Goal: Information Seeking & Learning: Learn about a topic

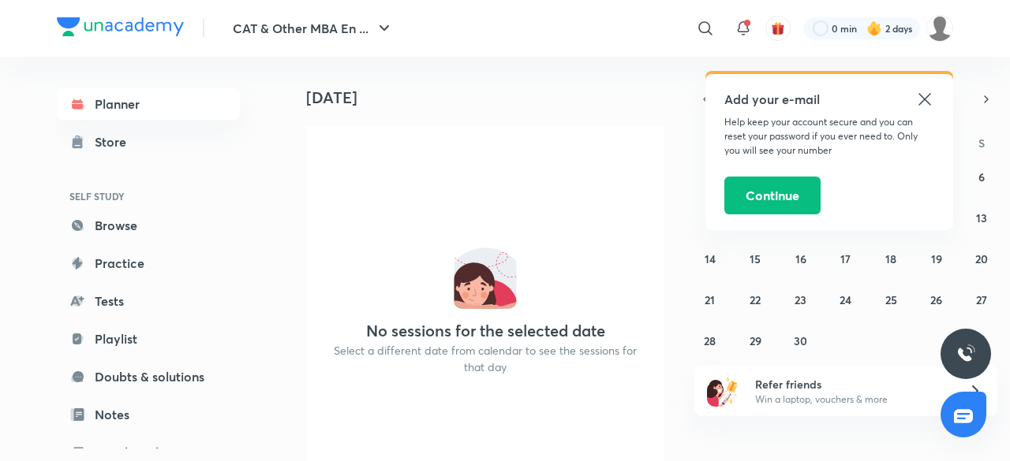
click at [925, 99] on icon at bounding box center [924, 99] width 12 height 12
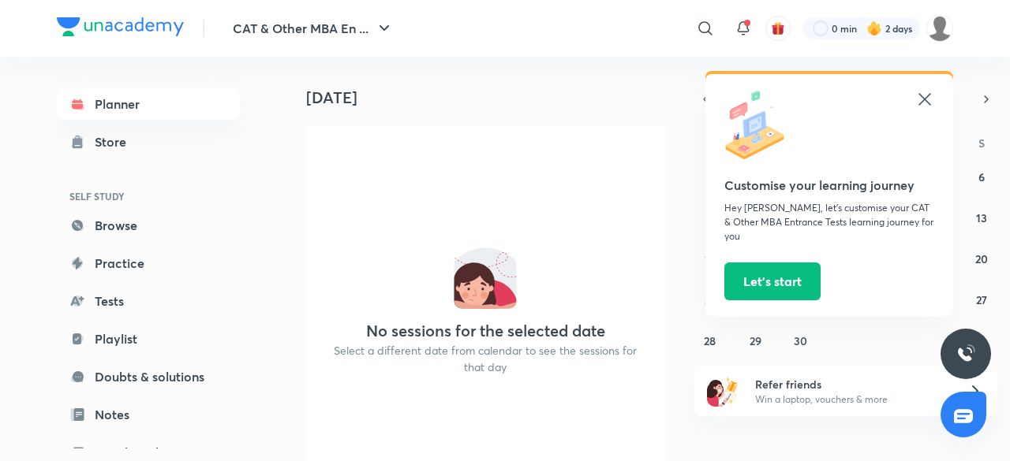
click at [924, 95] on icon at bounding box center [924, 99] width 19 height 19
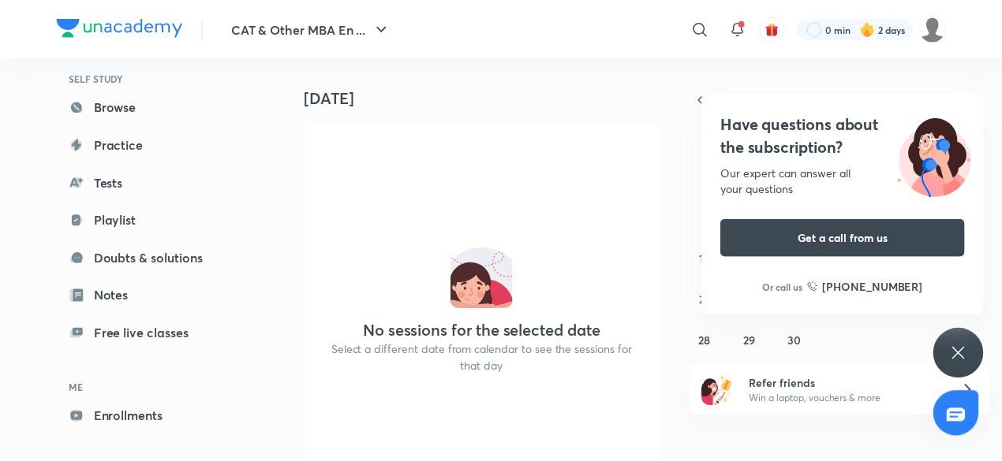
scroll to position [172, 0]
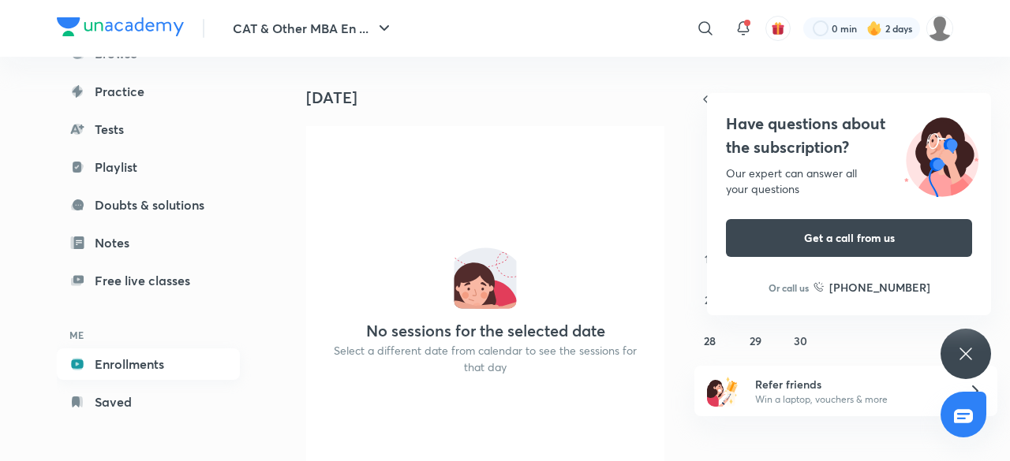
click at [195, 368] on link "Enrollments" at bounding box center [148, 365] width 183 height 32
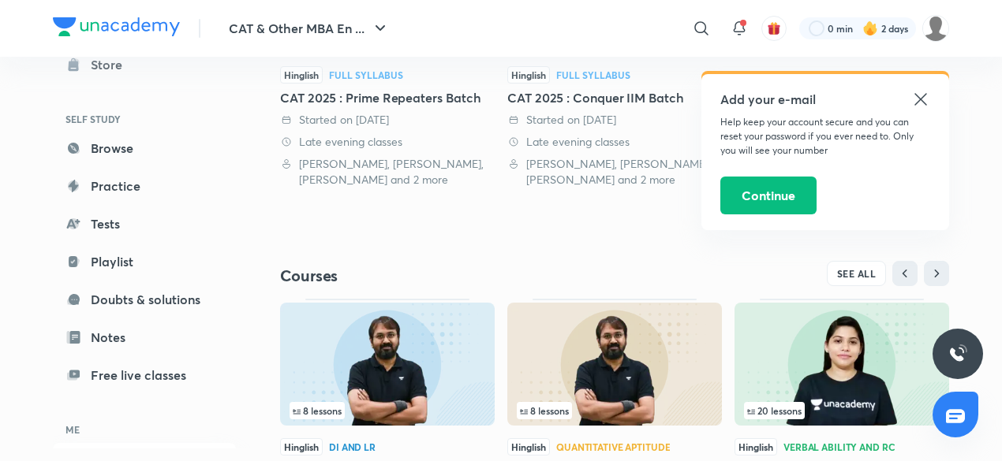
scroll to position [495, 0]
click at [915, 93] on icon at bounding box center [920, 99] width 19 height 19
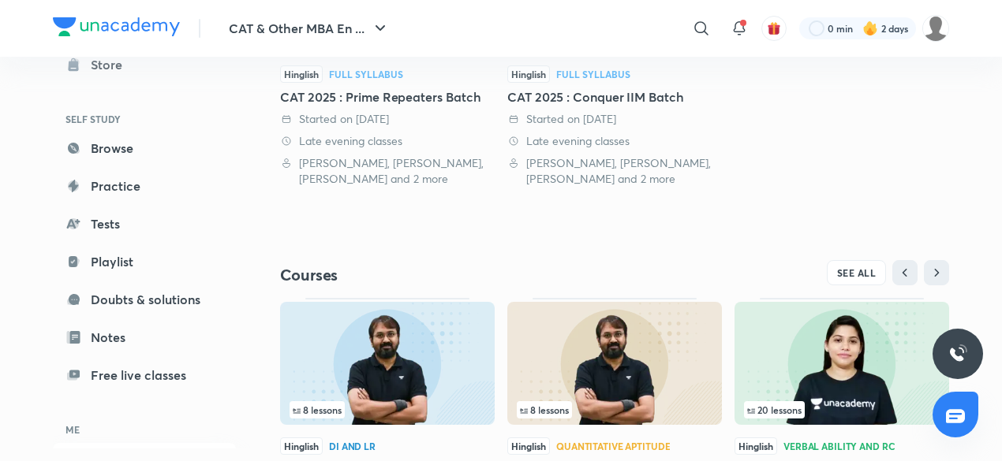
scroll to position [604, 0]
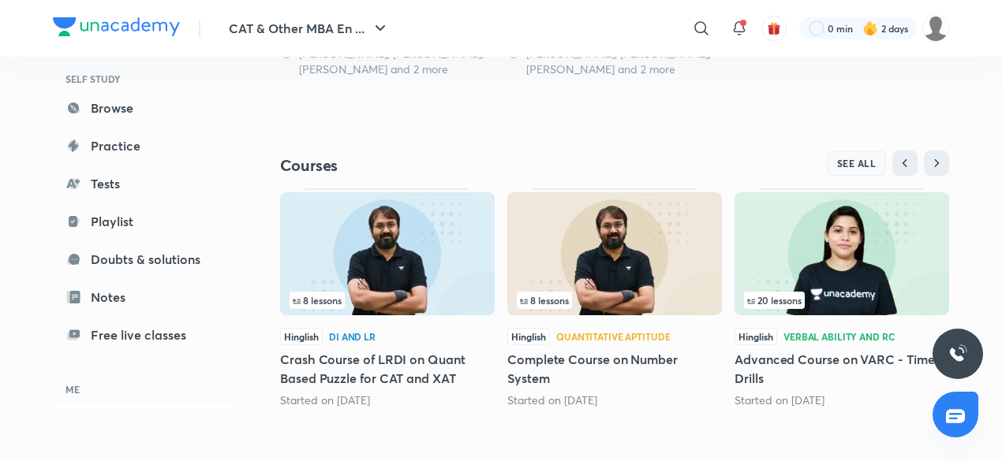
click at [868, 165] on span "SEE ALL" at bounding box center [856, 163] width 39 height 11
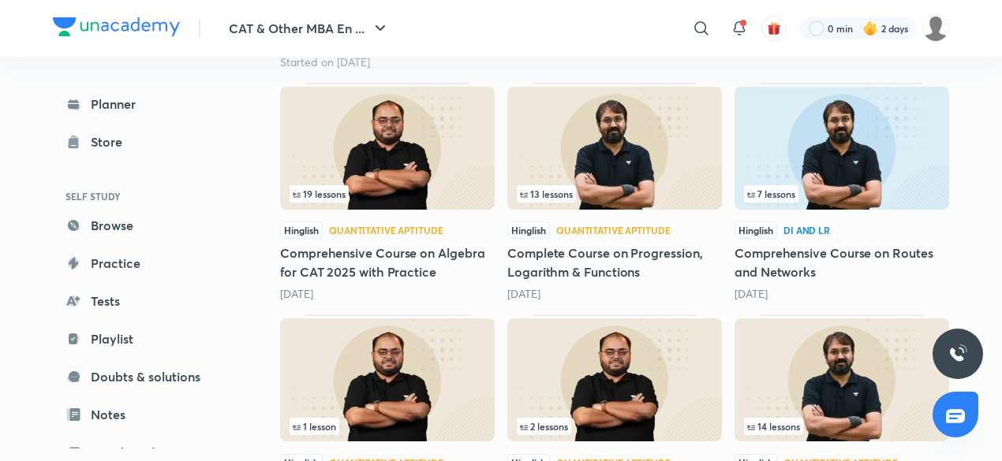
scroll to position [793, 0]
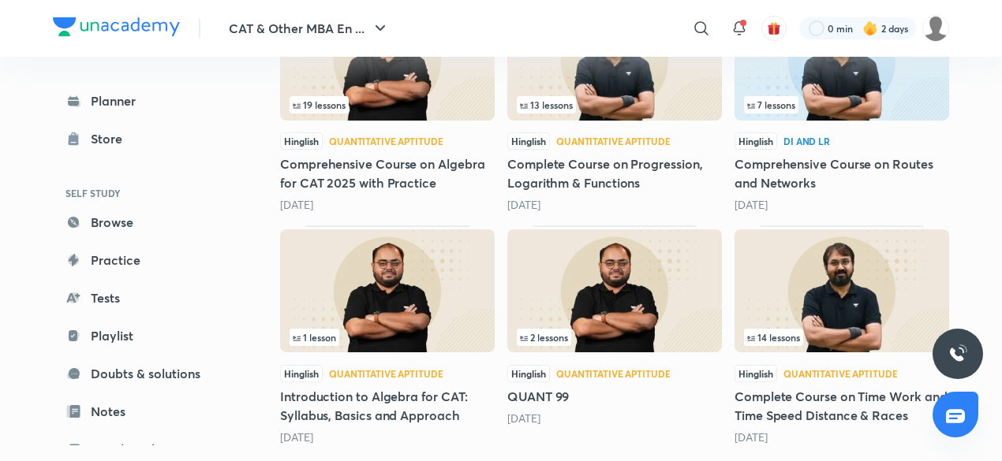
click at [860, 261] on img at bounding box center [841, 291] width 215 height 123
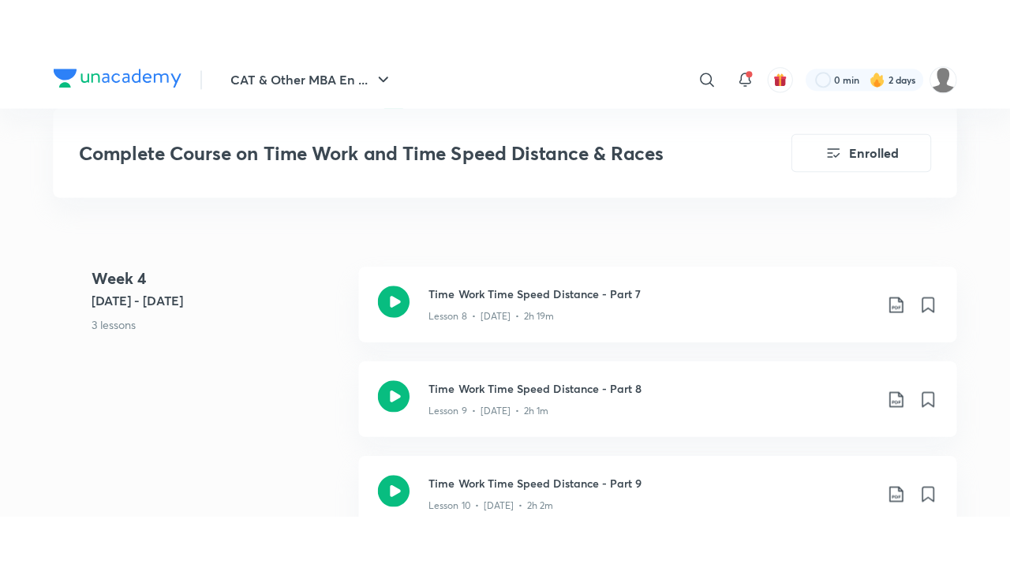
scroll to position [1784, 0]
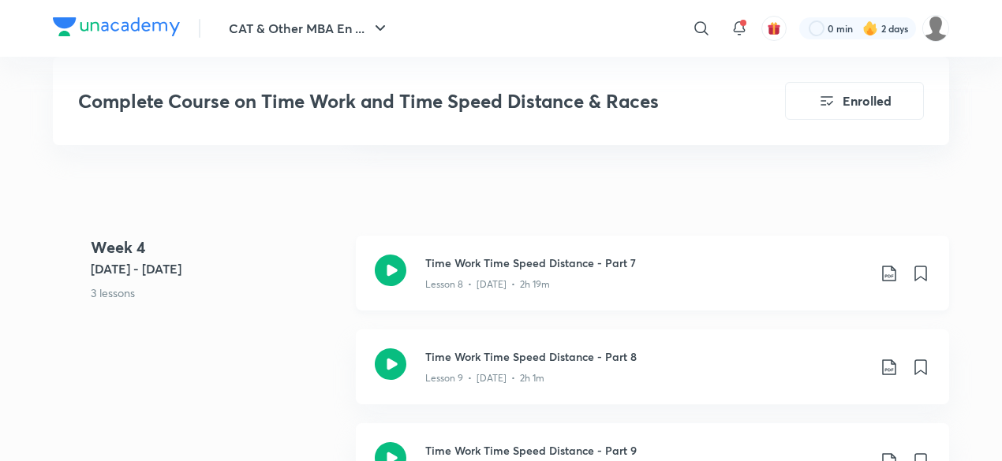
click at [393, 263] on icon at bounding box center [391, 271] width 32 height 32
